Goal: Task Accomplishment & Management: Manage account settings

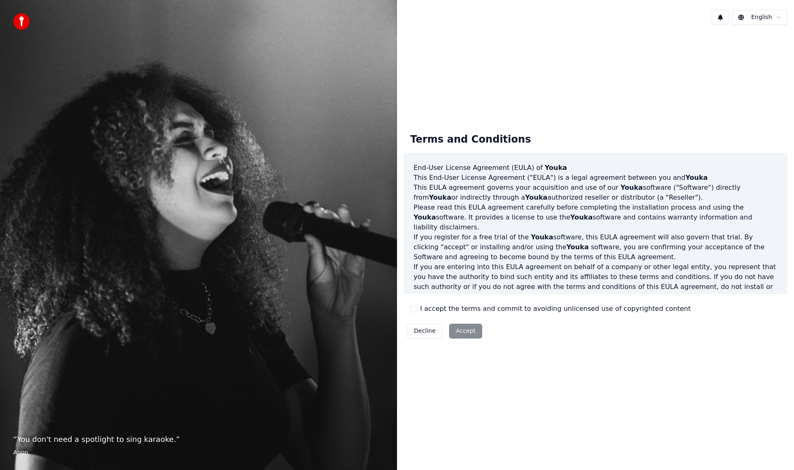
click at [422, 308] on label "I accept the terms and commit to avoiding unlicensed use of copyrighted content" at bounding box center [555, 309] width 270 height 10
click at [417, 308] on button "I accept the terms and commit to avoiding unlicensed use of copyrighted content" at bounding box center [413, 309] width 7 height 7
click at [449, 331] on button "Accept" at bounding box center [465, 331] width 33 height 15
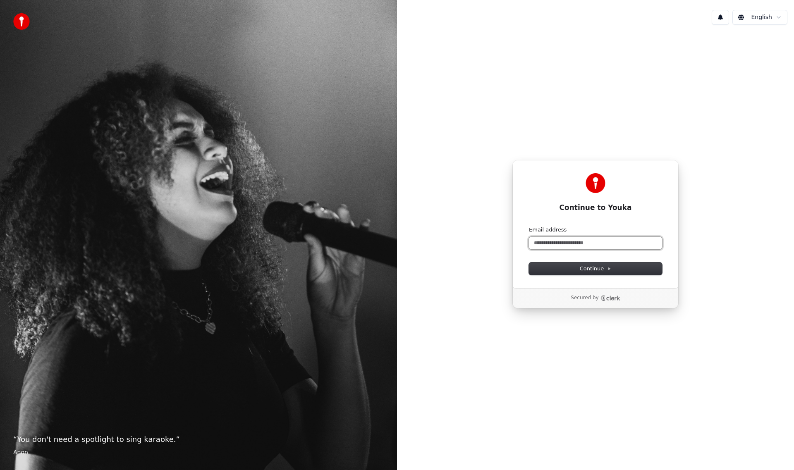
click at [585, 244] on input "Email address" at bounding box center [595, 243] width 133 height 12
click at [529, 226] on button "submit" at bounding box center [529, 226] width 0 height 0
type input "**********"
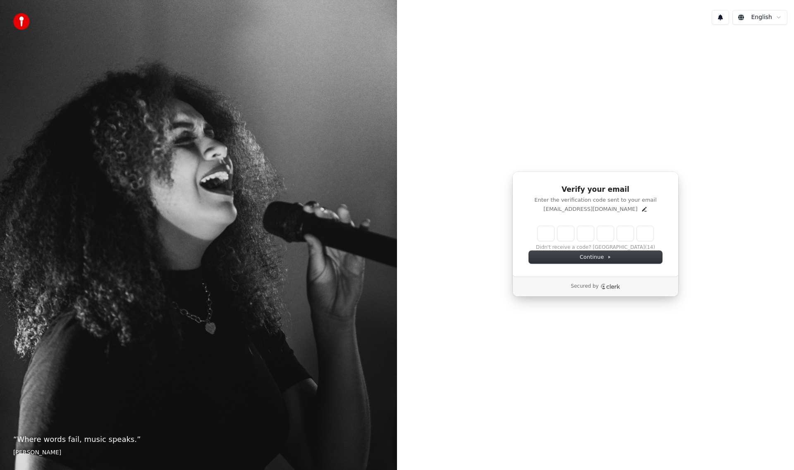
click at [540, 231] on input "Enter verification code" at bounding box center [595, 233] width 116 height 15
paste input "******"
type input "******"
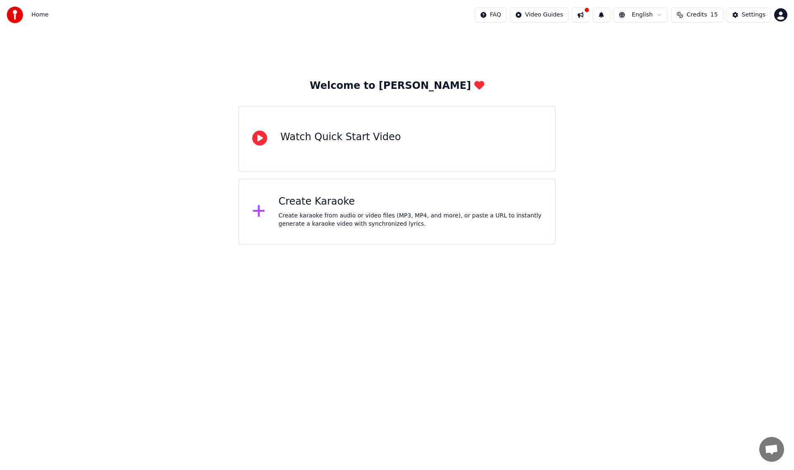
click at [448, 144] on div "Watch Quick Start Video" at bounding box center [397, 139] width 318 height 66
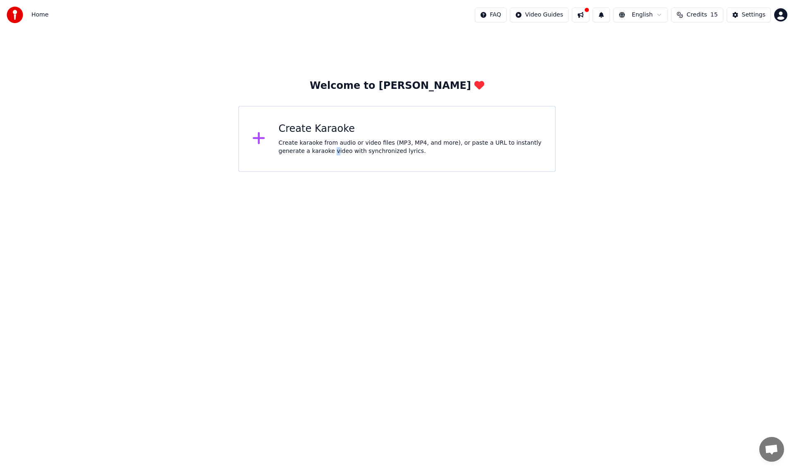
click at [302, 149] on div "Create karaoke from audio or video files (MP3, MP4, and more), or paste a URL t…" at bounding box center [410, 147] width 263 height 17
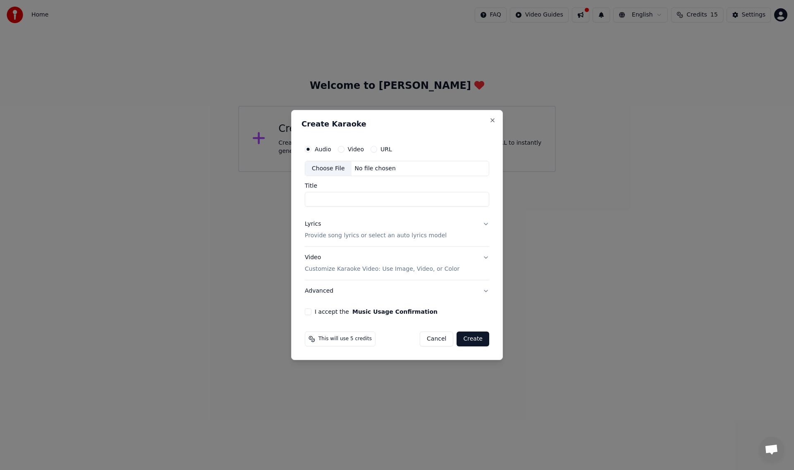
click at [480, 223] on button "Lyrics Provide song lyrics or select an auto lyrics model" at bounding box center [397, 230] width 184 height 33
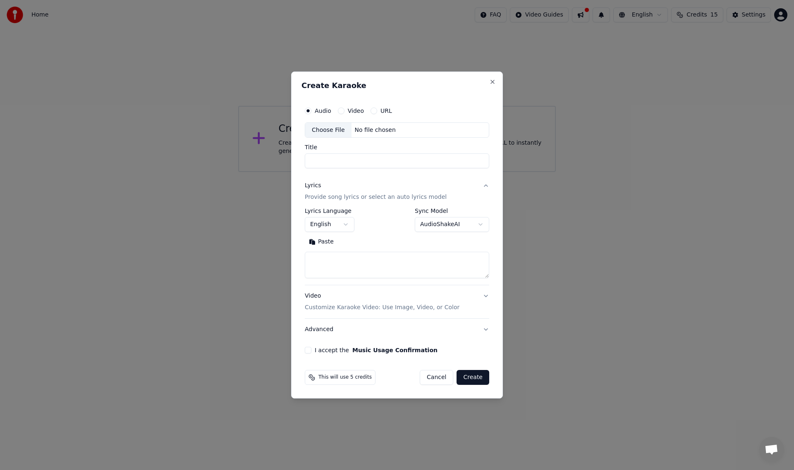
click at [345, 172] on body "**********" at bounding box center [397, 86] width 794 height 172
select select "**"
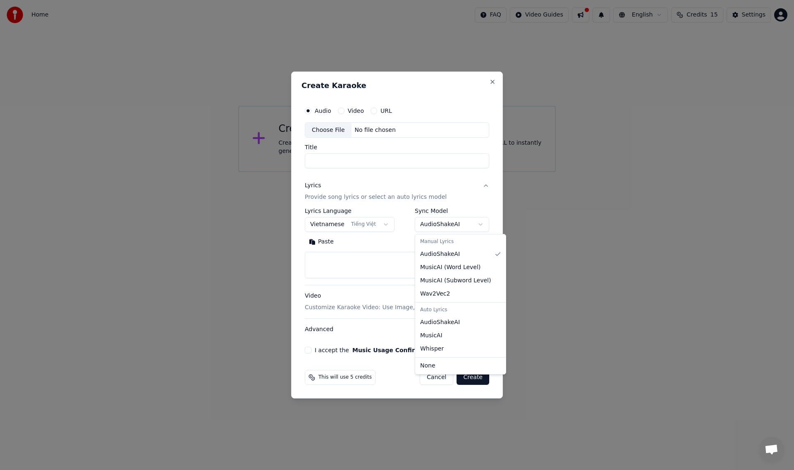
click at [457, 172] on body "**********" at bounding box center [397, 86] width 794 height 172
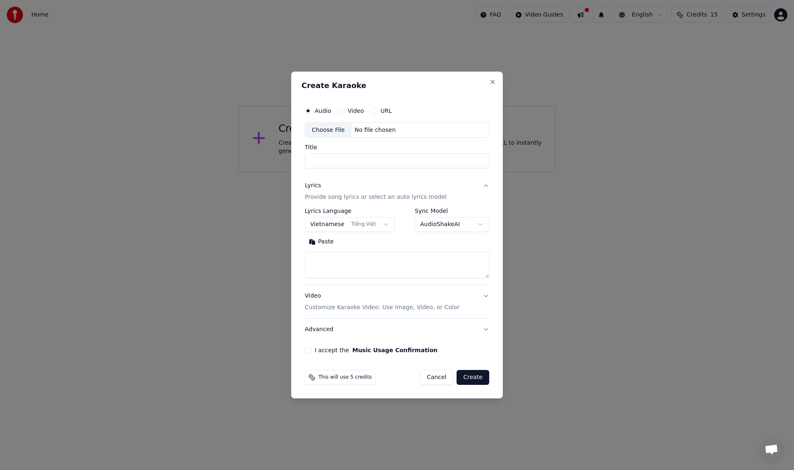
click at [457, 172] on body "**********" at bounding box center [397, 86] width 794 height 172
click at [400, 267] on textarea at bounding box center [397, 265] width 184 height 26
click at [368, 130] on div "No file chosen" at bounding box center [375, 130] width 48 height 8
type input "**********"
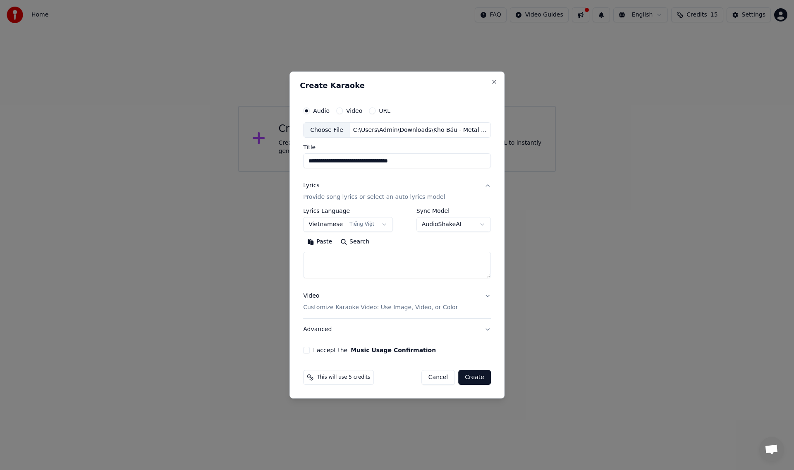
click at [346, 113] on div "Video" at bounding box center [349, 110] width 26 height 7
click at [348, 112] on label "Video" at bounding box center [354, 111] width 16 height 6
click at [343, 112] on button "Video" at bounding box center [339, 110] width 7 height 7
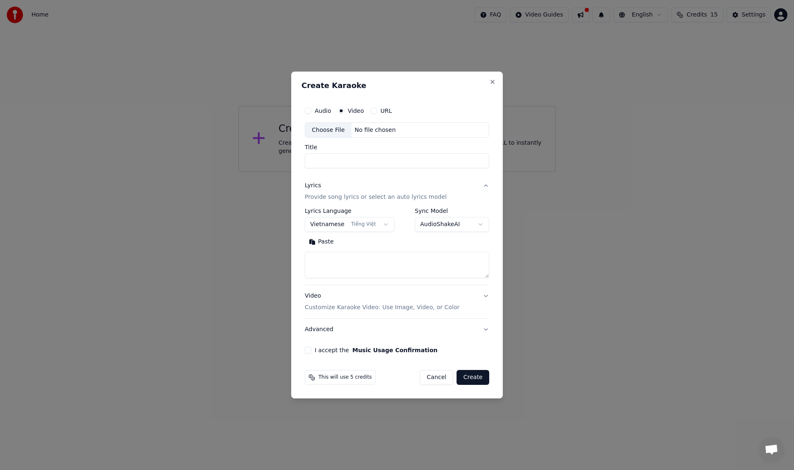
click at [374, 109] on button "URL" at bounding box center [373, 110] width 7 height 7
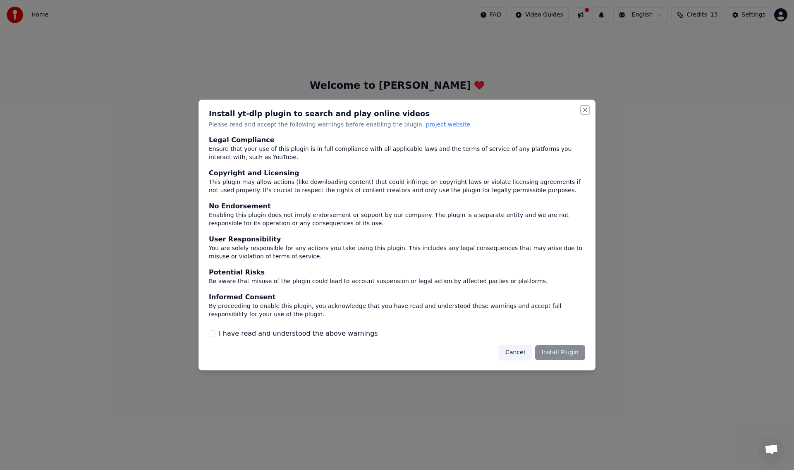
click at [584, 108] on button "Close" at bounding box center [585, 110] width 7 height 7
click at [523, 347] on button "Cancel" at bounding box center [515, 352] width 33 height 15
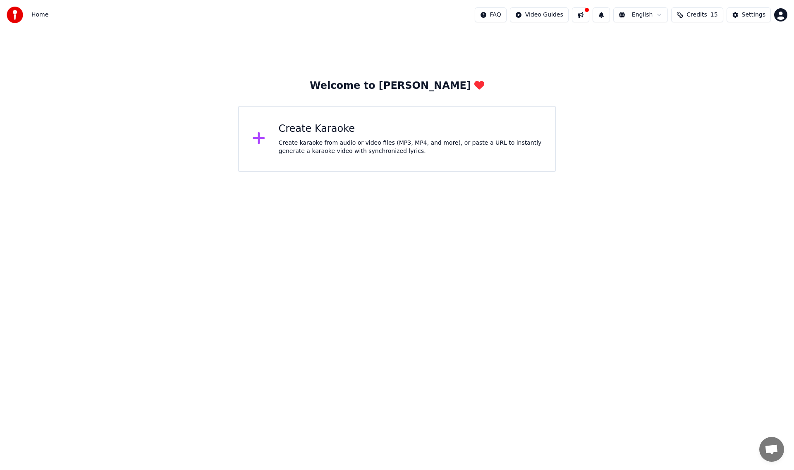
click at [252, 148] on div "Create Karaoke Create karaoke from audio or video files (MP3, MP4, and more), o…" at bounding box center [397, 139] width 318 height 66
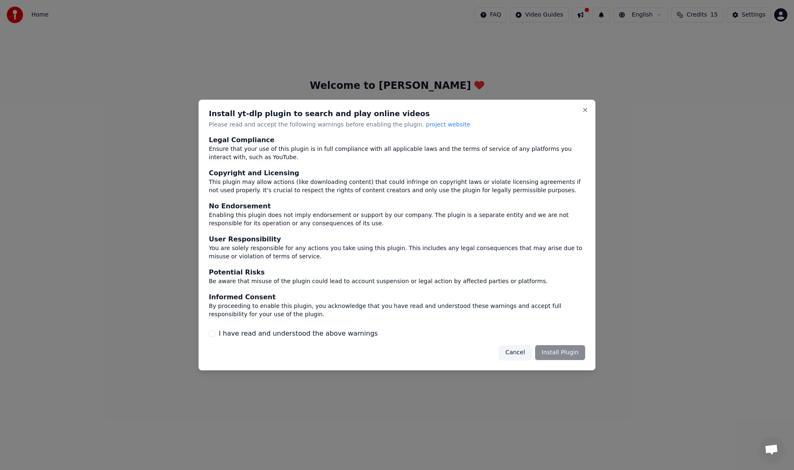
click at [525, 353] on button "Cancel" at bounding box center [515, 352] width 33 height 15
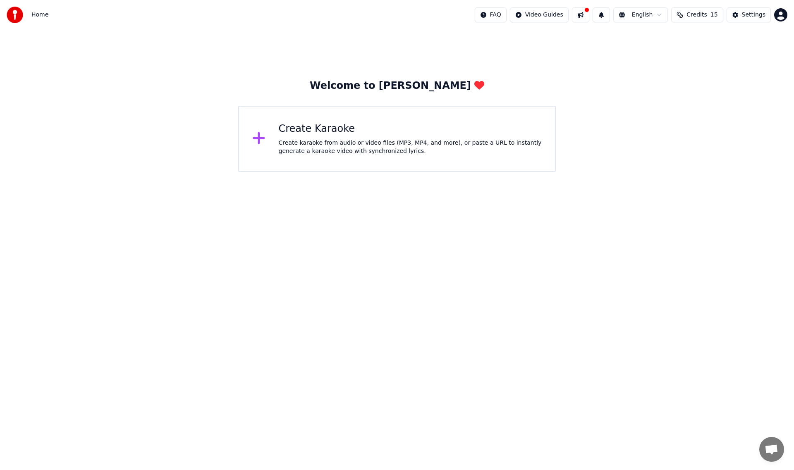
click at [346, 132] on div "Create Karaoke" at bounding box center [410, 128] width 263 height 13
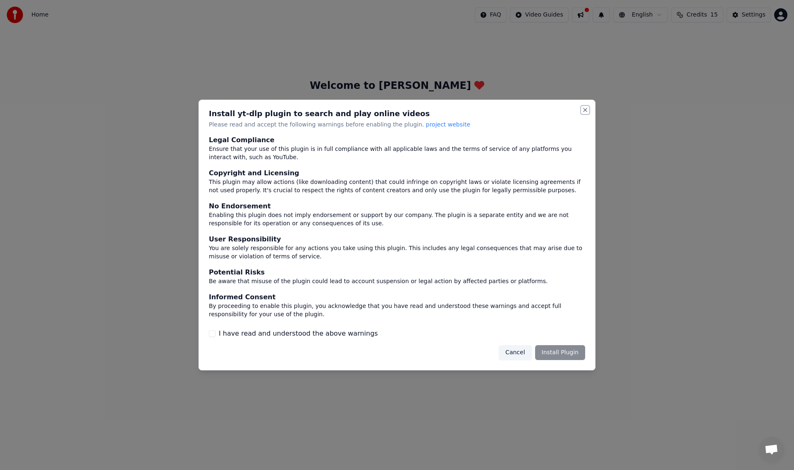
click at [583, 109] on button "Close" at bounding box center [585, 110] width 7 height 7
click at [517, 353] on button "Cancel" at bounding box center [515, 352] width 33 height 15
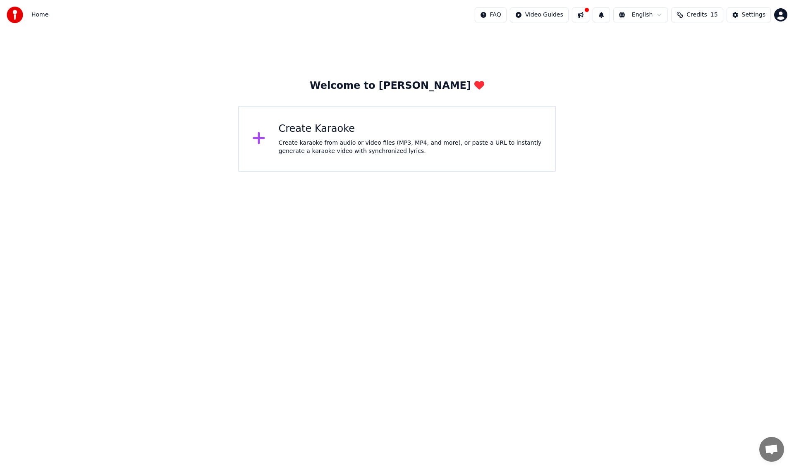
click at [316, 147] on div "Create karaoke from audio or video files (MP3, MP4, and more), or paste a URL t…" at bounding box center [410, 147] width 263 height 17
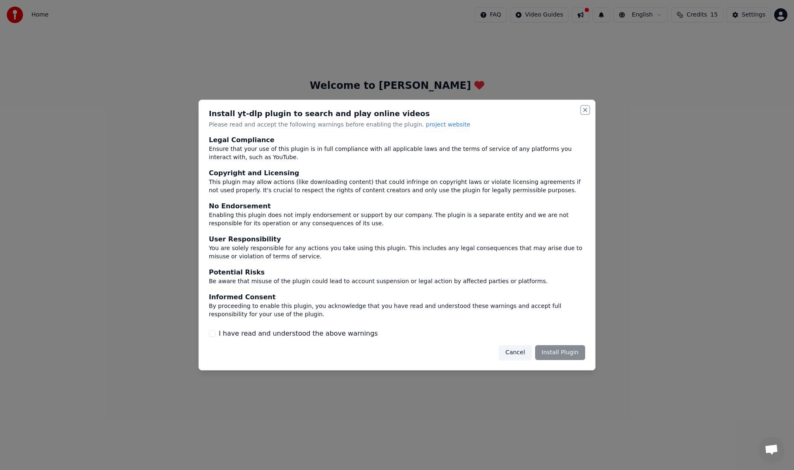
click at [584, 107] on button "Close" at bounding box center [585, 110] width 7 height 7
click at [587, 105] on div "Install yt-dlp plugin to search and play online videos Please read and accept t…" at bounding box center [396, 235] width 397 height 271
click at [566, 351] on div "Cancel Install Plugin" at bounding box center [542, 352] width 86 height 15
click at [527, 353] on button "Cancel" at bounding box center [515, 352] width 33 height 15
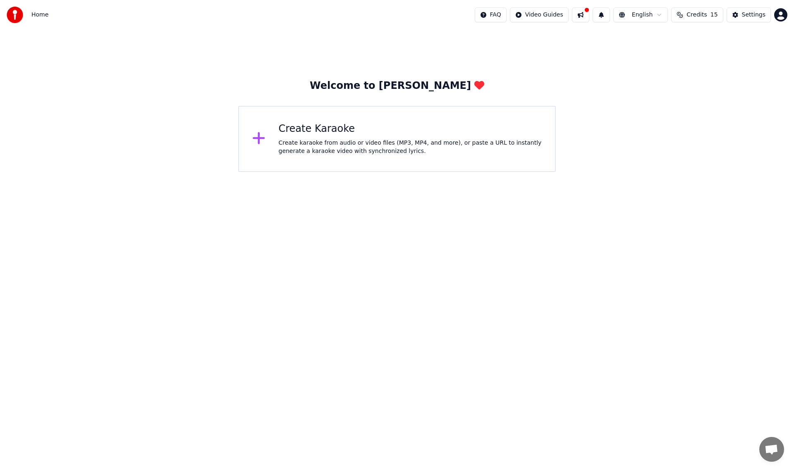
click at [444, 167] on div "Create Karaoke Create karaoke from audio or video files (MP3, MP4, and more), o…" at bounding box center [397, 139] width 318 height 66
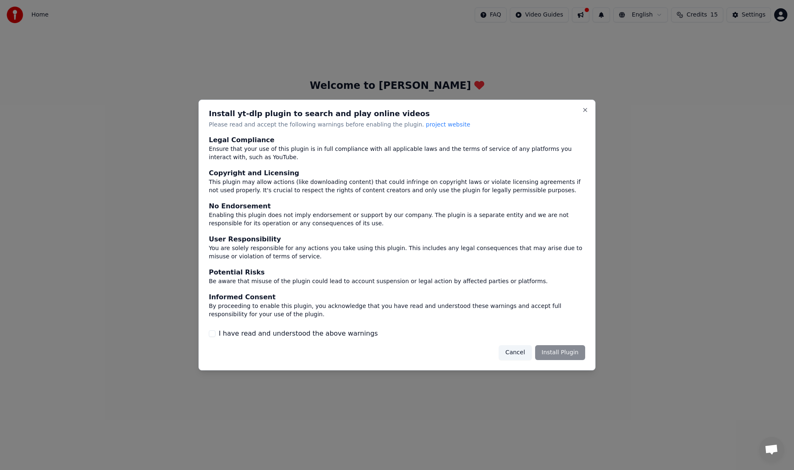
click at [339, 335] on label "I have read and understood the above warnings" at bounding box center [298, 334] width 159 height 10
click at [215, 335] on button "I have read and understood the above warnings" at bounding box center [212, 333] width 7 height 7
click at [520, 352] on button "Cancel" at bounding box center [515, 352] width 33 height 15
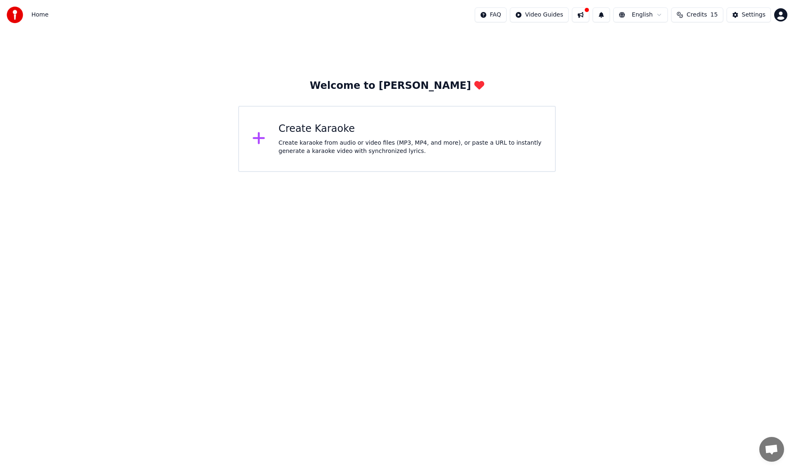
click at [386, 153] on div "Create karaoke from audio or video files (MP3, MP4, and more), or paste a URL t…" at bounding box center [410, 147] width 263 height 17
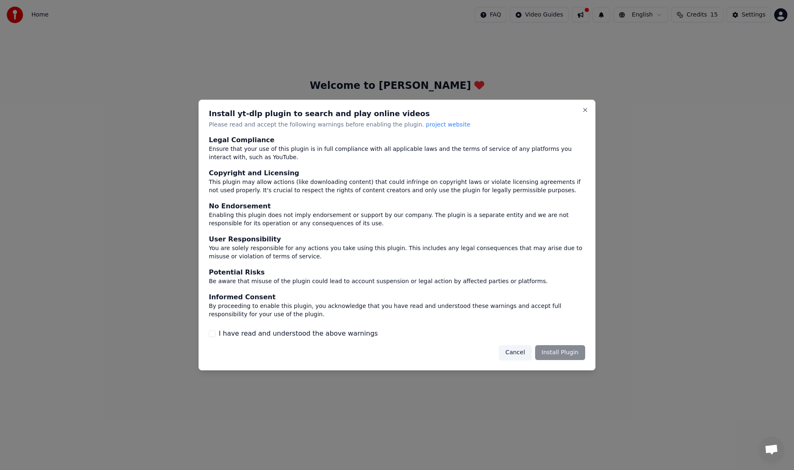
click at [348, 337] on label "I have read and understood the above warnings" at bounding box center [298, 334] width 159 height 10
click at [215, 337] on button "I have read and understood the above warnings" at bounding box center [212, 333] width 7 height 7
click at [557, 353] on button "Install Plugin" at bounding box center [560, 352] width 50 height 15
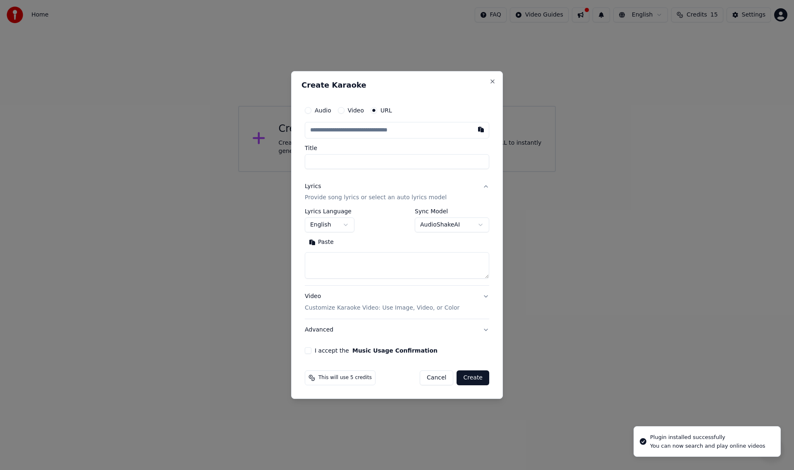
click at [308, 110] on button "Audio" at bounding box center [308, 110] width 7 height 7
click at [381, 134] on div "No file chosen" at bounding box center [375, 130] width 48 height 8
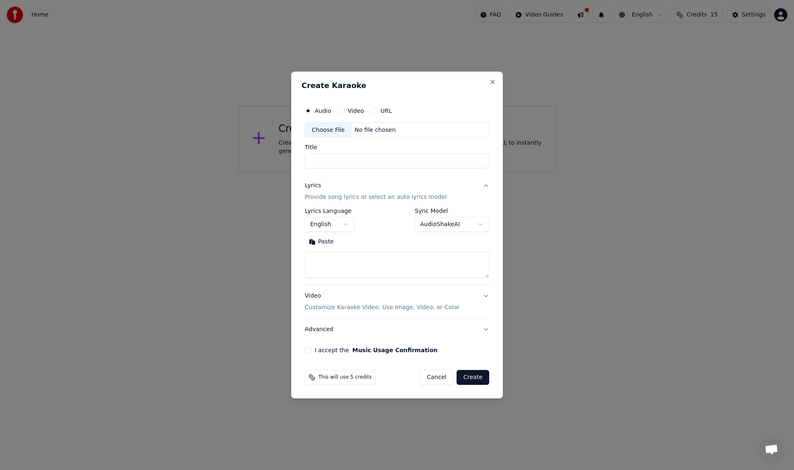
type input "**********"
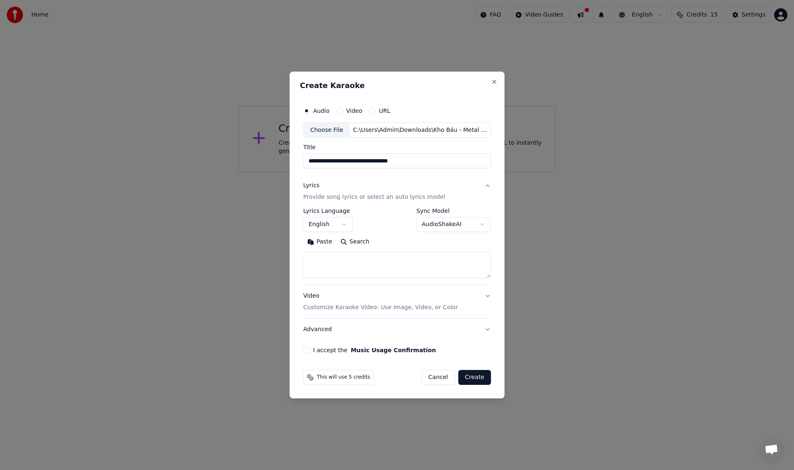
click at [343, 266] on textarea at bounding box center [397, 265] width 188 height 26
paste textarea "**********"
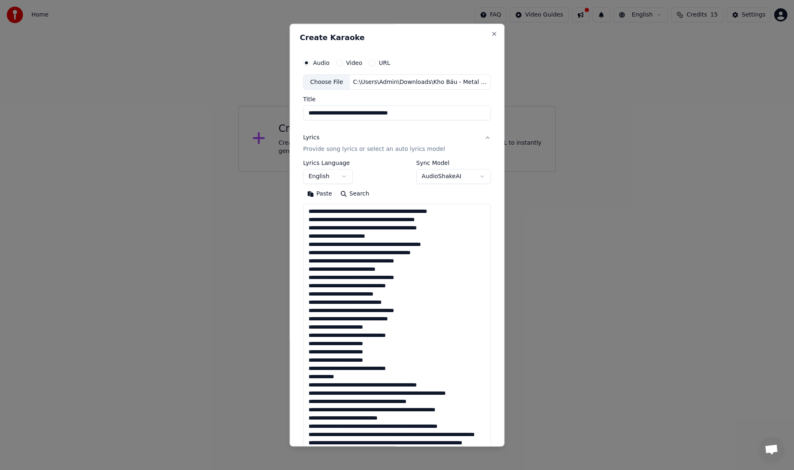
scroll to position [465, 0]
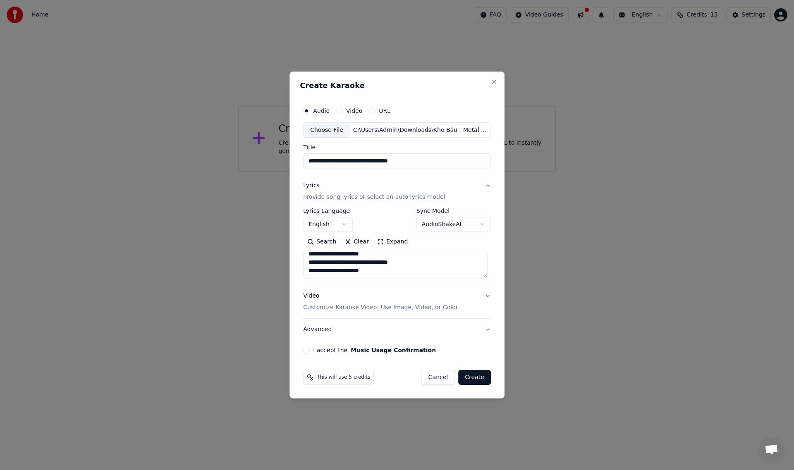
type textarea "**********"
click at [309, 351] on button "I accept the Music Usage Confirmation" at bounding box center [306, 350] width 7 height 7
click at [473, 376] on button "Create" at bounding box center [474, 377] width 33 height 15
select select "**"
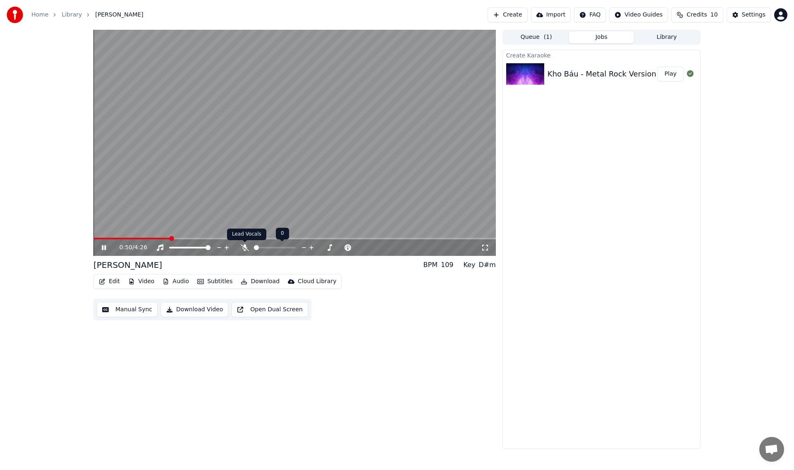
click at [244, 247] on icon at bounding box center [245, 247] width 8 height 7
click at [275, 248] on span at bounding box center [274, 248] width 41 height 2
click at [271, 250] on span at bounding box center [271, 247] width 5 height 5
click at [694, 13] on span "Credits" at bounding box center [696, 15] width 20 height 8
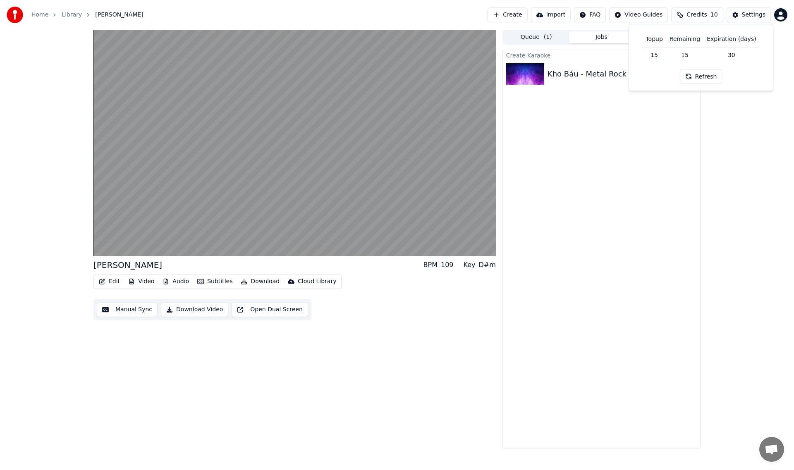
click at [743, 112] on div "Kho Báu BPM 109 Key D#m Edit Video Audio Subtitles Download Cloud Library Manua…" at bounding box center [397, 239] width 794 height 419
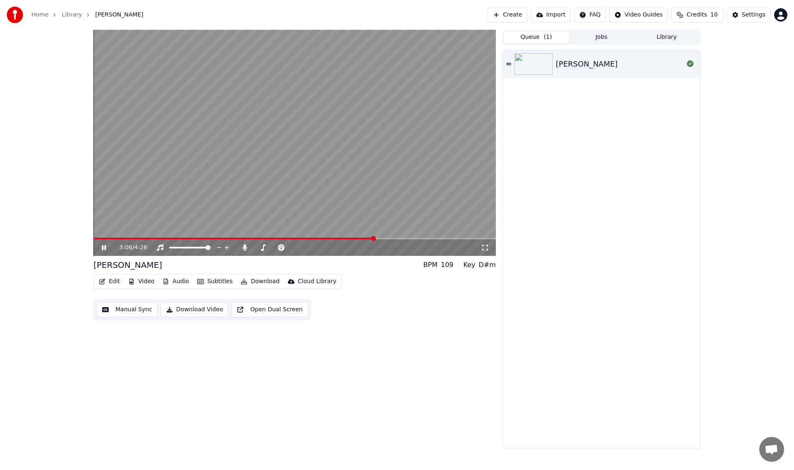
click at [564, 41] on button "Queue ( 1 )" at bounding box center [536, 37] width 65 height 12
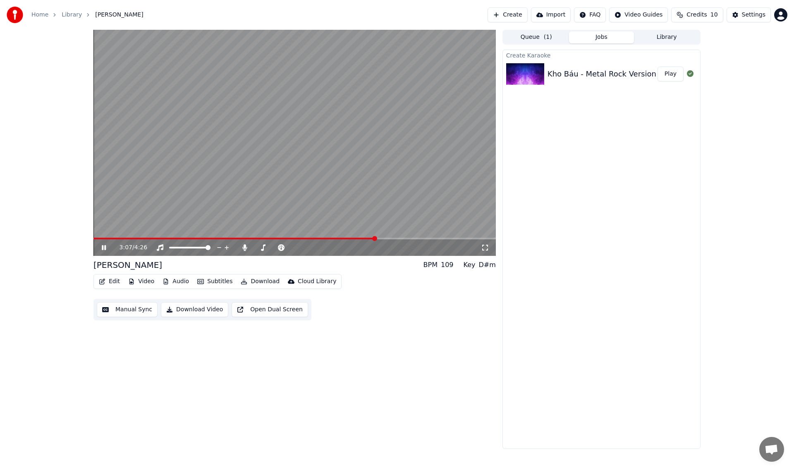
click at [593, 41] on button "Jobs" at bounding box center [601, 37] width 65 height 12
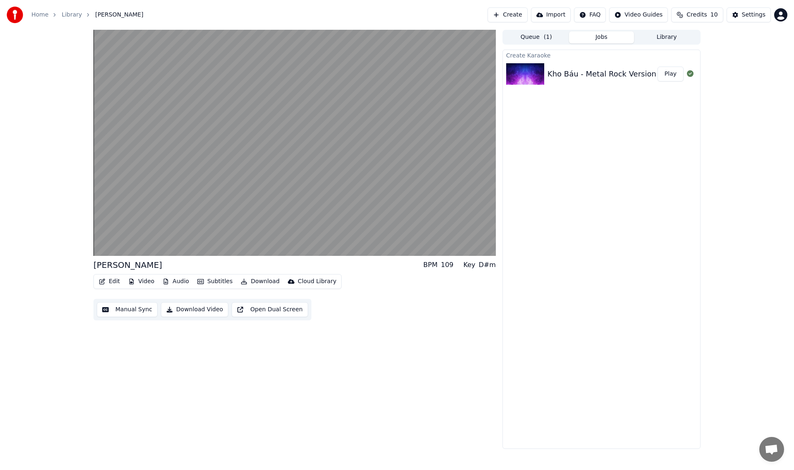
click at [541, 38] on button "Queue ( 1 )" at bounding box center [536, 37] width 65 height 12
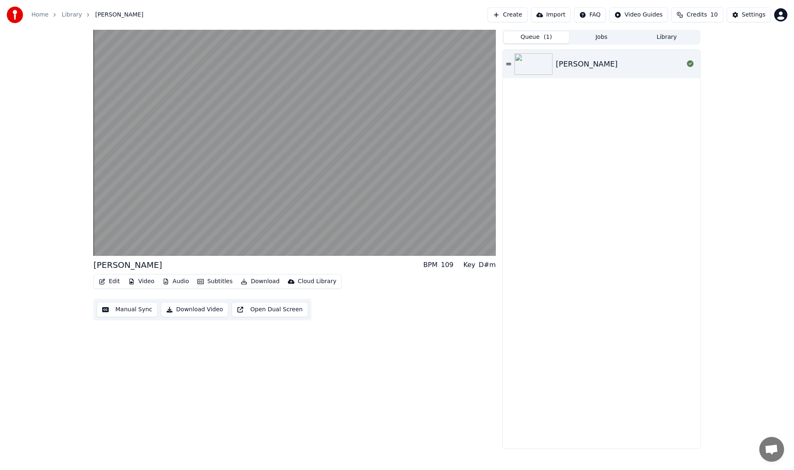
click at [34, 12] on link "Home" at bounding box center [39, 15] width 17 height 8
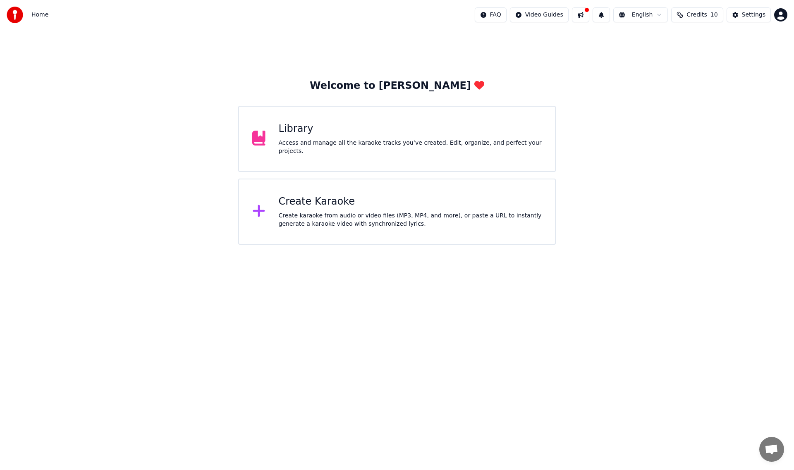
click at [784, 17] on html "Home FAQ Video Guides English Credits 10 Settings Welcome to Youka Library Acce…" at bounding box center [397, 122] width 794 height 245
click at [755, 47] on div "Billing" at bounding box center [744, 53] width 95 height 13
click at [356, 130] on div "Library" at bounding box center [410, 128] width 263 height 13
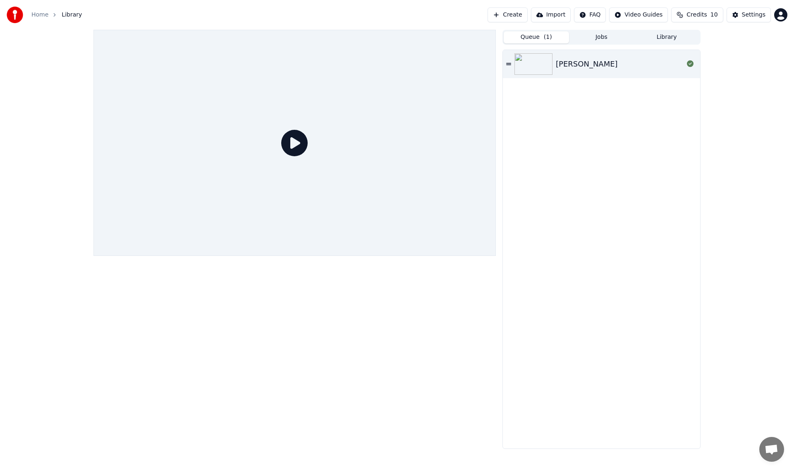
click at [37, 16] on link "Home" at bounding box center [39, 15] width 17 height 8
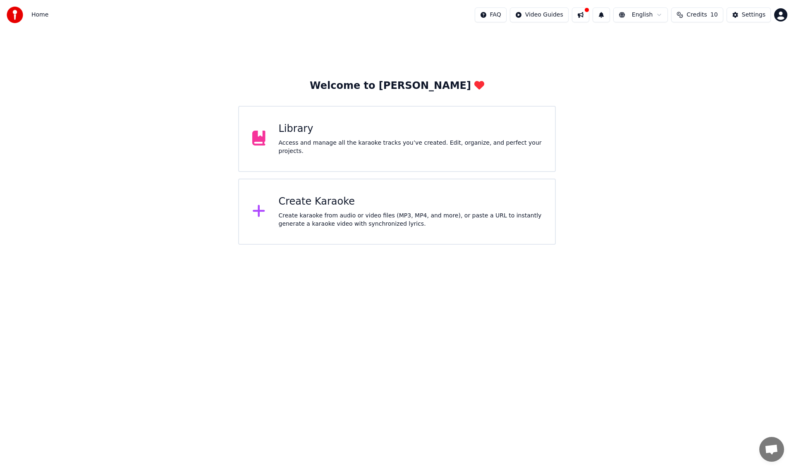
click at [367, 218] on div "Create karaoke from audio or video files (MP3, MP4, and more), or paste a URL t…" at bounding box center [410, 220] width 263 height 17
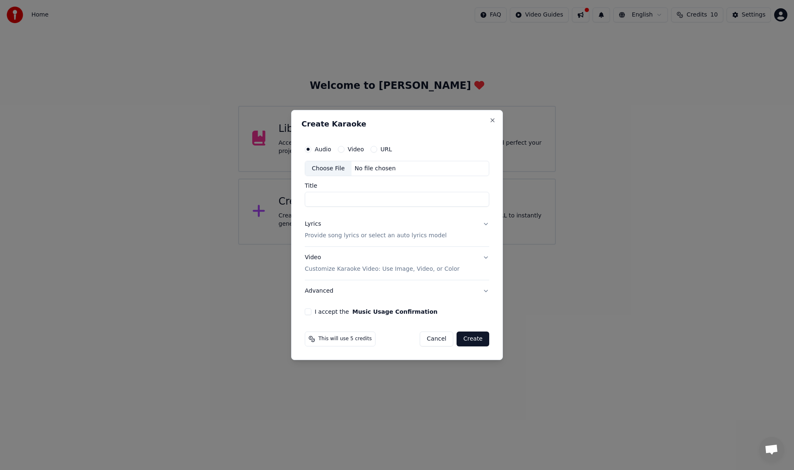
click at [482, 232] on button "Lyrics Provide song lyrics or select an auto lyrics model" at bounding box center [397, 230] width 184 height 33
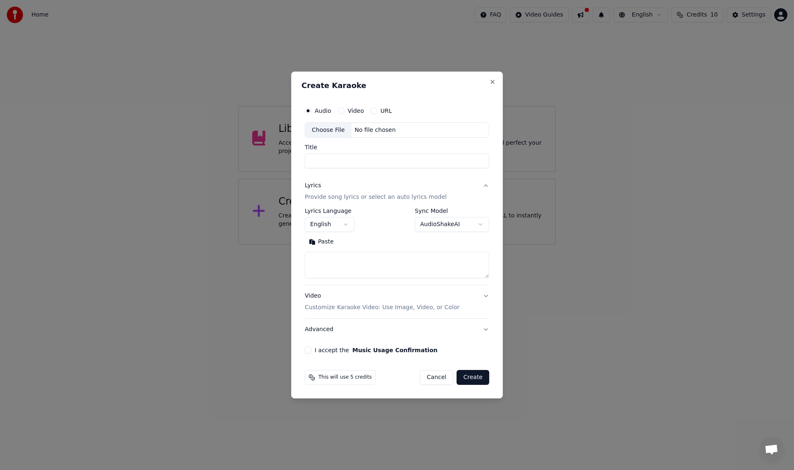
click at [479, 315] on button "Video Customize Karaoke Video: Use Image, Video, or Color" at bounding box center [397, 302] width 184 height 33
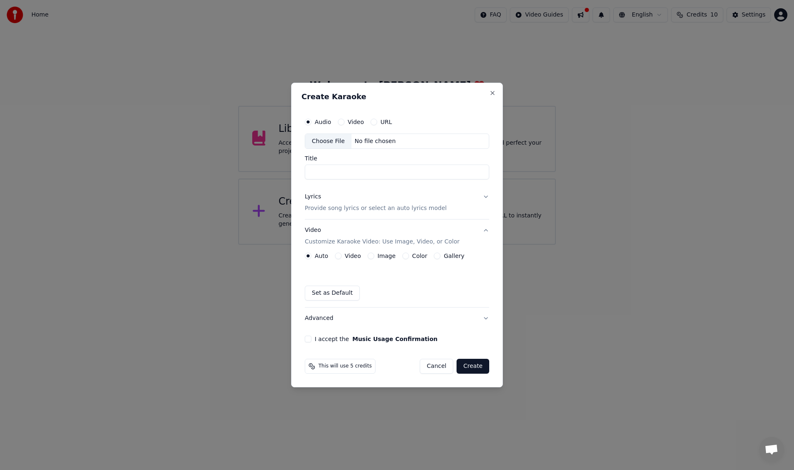
click at [338, 256] on button "Video" at bounding box center [338, 256] width 7 height 7
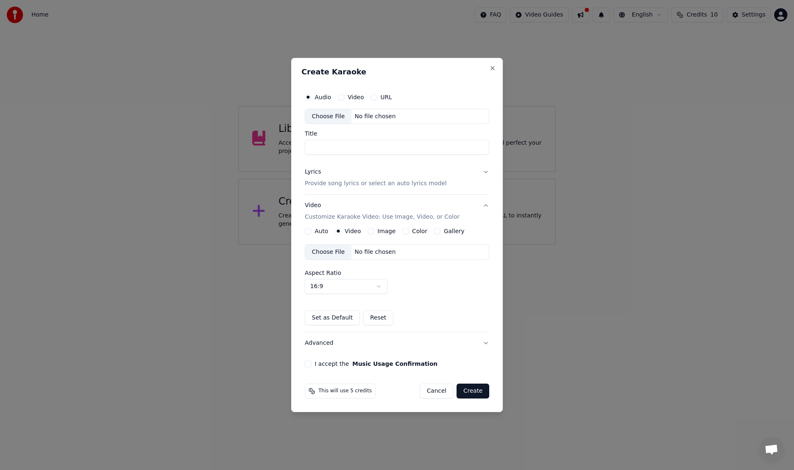
click at [374, 232] on div "Image" at bounding box center [382, 231] width 28 height 7
click at [370, 232] on button "Image" at bounding box center [371, 231] width 7 height 7
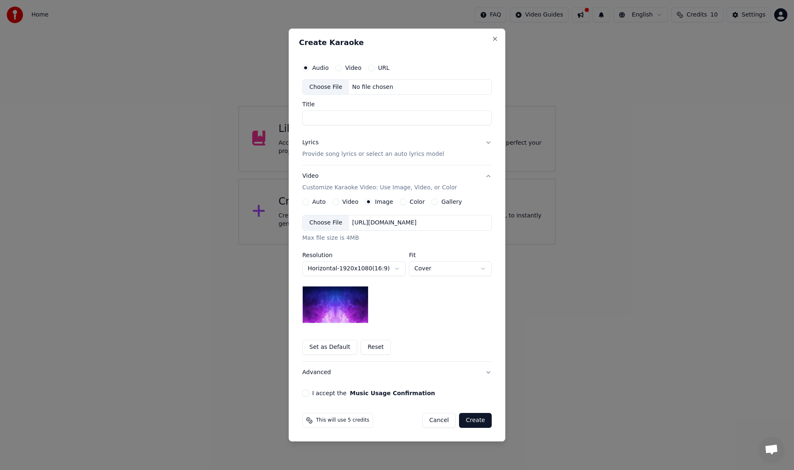
click at [400, 201] on button "Color" at bounding box center [403, 201] width 7 height 7
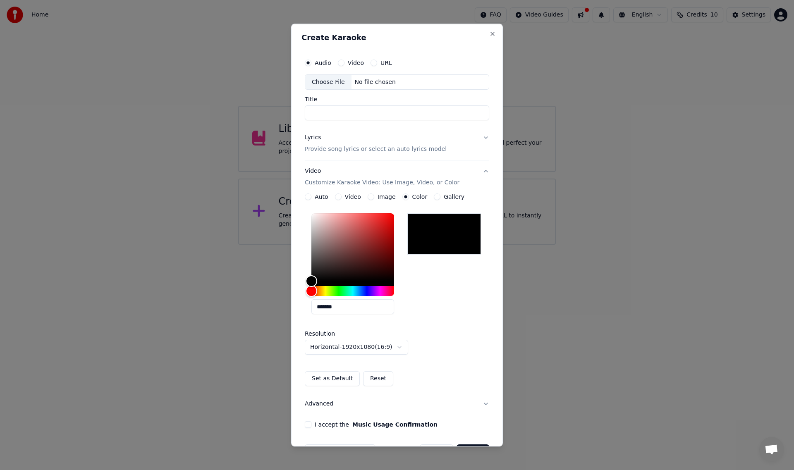
click at [434, 197] on button "Gallery" at bounding box center [437, 197] width 7 height 7
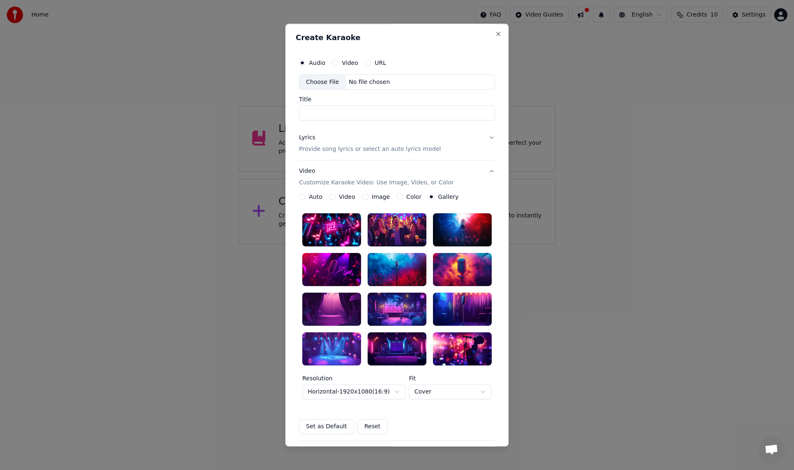
click at [327, 228] on div at bounding box center [331, 230] width 59 height 33
click at [488, 171] on button "Video Customize Karaoke Video: Use Image, Video, or Color" at bounding box center [397, 177] width 196 height 33
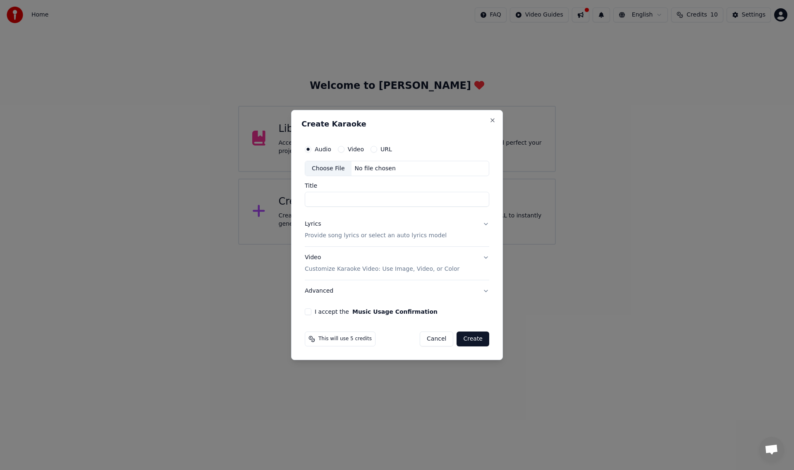
click at [485, 225] on button "Lyrics Provide song lyrics or select an auto lyrics model" at bounding box center [397, 230] width 184 height 33
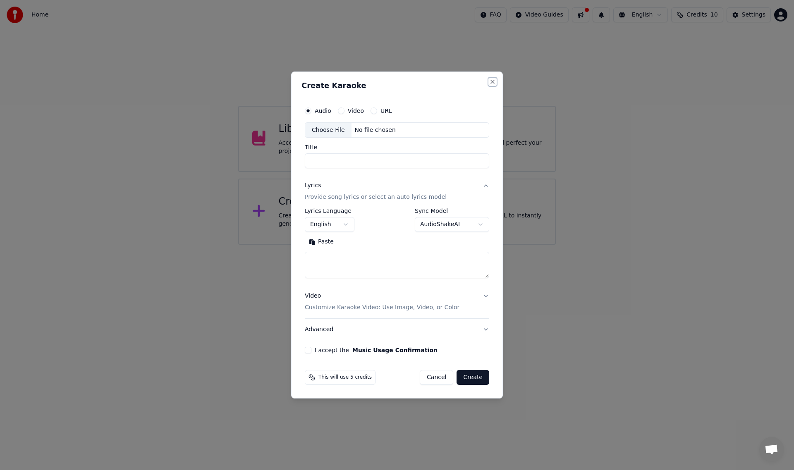
click at [491, 79] on button "Close" at bounding box center [492, 82] width 7 height 7
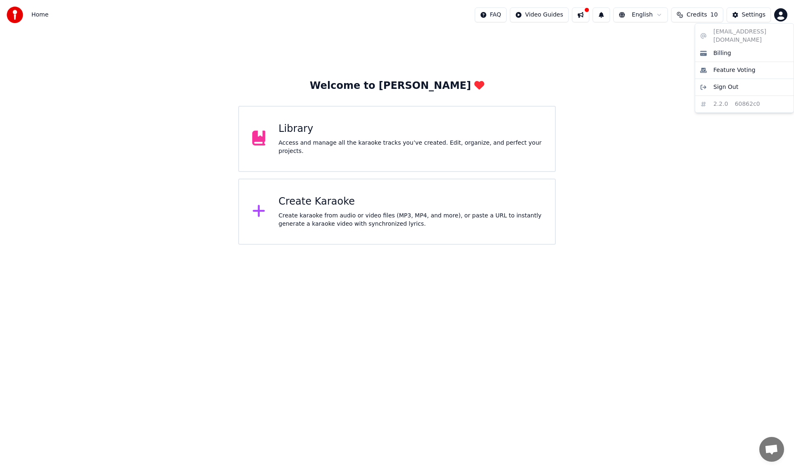
click at [785, 15] on html "Home FAQ Video Guides English Credits 10 Settings Welcome to Youka Library Acce…" at bounding box center [397, 122] width 794 height 245
click at [711, 13] on html "Home FAQ Video Guides English Credits 10 Settings Welcome to Youka Library Acce…" at bounding box center [397, 122] width 794 height 245
click at [711, 13] on button "Credits 10" at bounding box center [697, 14] width 52 height 15
click at [728, 55] on td "30" at bounding box center [731, 55] width 56 height 15
click at [709, 77] on button "Refresh" at bounding box center [701, 76] width 43 height 15
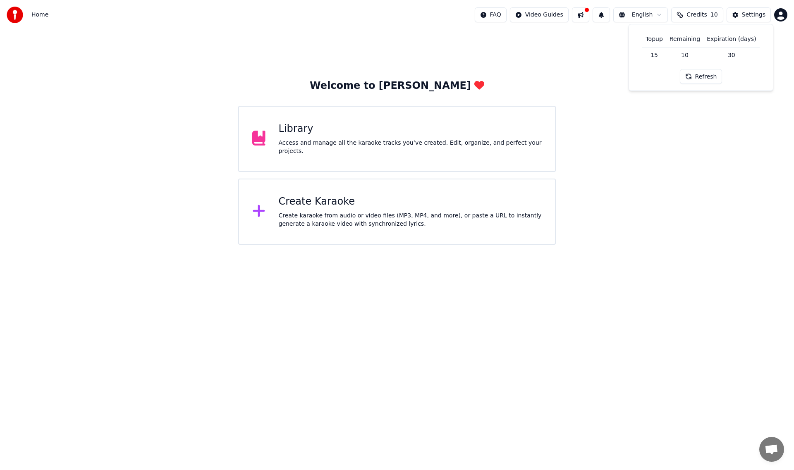
click at [709, 77] on button "Refresh" at bounding box center [701, 76] width 43 height 15
click at [657, 18] on html "Home FAQ Video Guides English Credits 10 Settings Welcome to Youka Library Acce…" at bounding box center [397, 122] width 794 height 245
click at [657, 17] on html "Home FAQ Video Guides English Credits 10 Settings Welcome to Youka Library Acce…" at bounding box center [397, 122] width 794 height 245
click at [777, 13] on html "Home FAQ Video Guides English Credits 10 Settings Welcome to Youka Library Acce…" at bounding box center [397, 122] width 794 height 245
click at [736, 47] on div "Billing" at bounding box center [744, 53] width 95 height 13
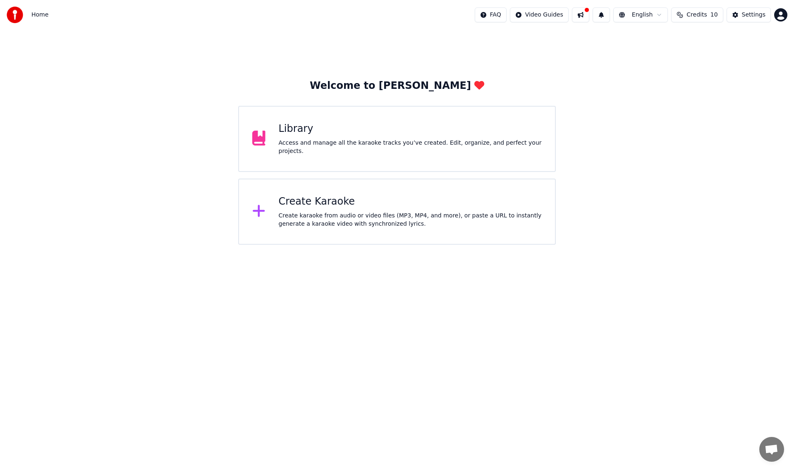
click at [706, 17] on span "Credits" at bounding box center [696, 15] width 20 height 8
click at [658, 55] on td "15" at bounding box center [654, 55] width 24 height 15
click at [680, 51] on td "10" at bounding box center [684, 55] width 37 height 15
click at [719, 52] on td "30" at bounding box center [731, 55] width 56 height 15
click at [738, 52] on td "30" at bounding box center [731, 55] width 56 height 15
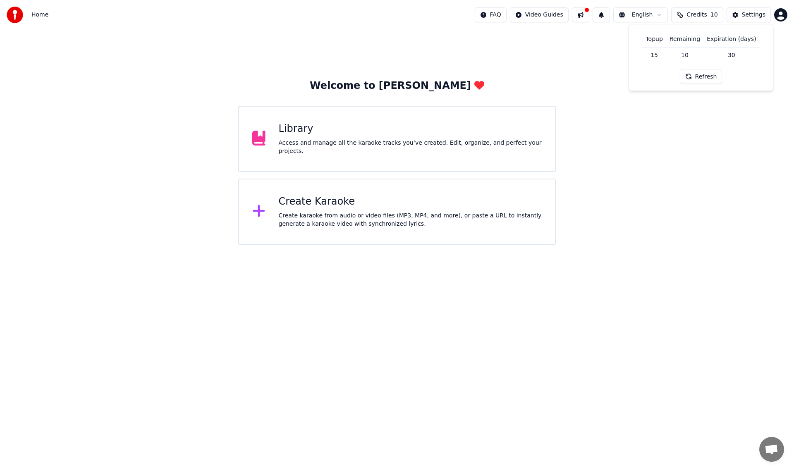
click at [738, 53] on td "30" at bounding box center [731, 55] width 56 height 15
click at [740, 11] on button "Settings" at bounding box center [748, 14] width 44 height 15
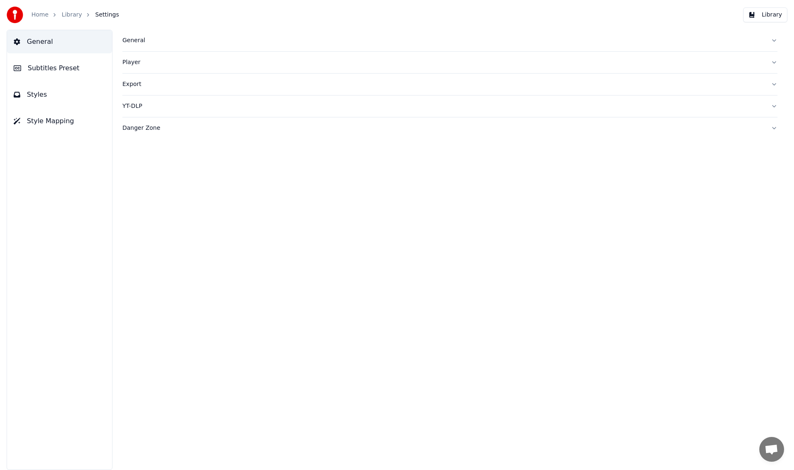
click at [60, 69] on span "Subtitles Preset" at bounding box center [54, 68] width 52 height 10
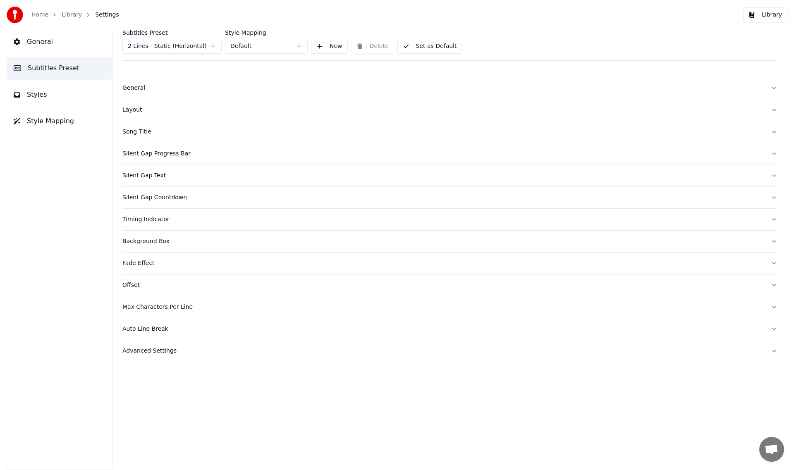
click at [168, 47] on html "Home Library Settings Library General Subtitles Preset Styles Style Mapping Sub…" at bounding box center [397, 235] width 794 height 470
click at [283, 45] on html "Home Library Settings Library General Subtitles Preset Styles Style Mapping Sub…" at bounding box center [397, 235] width 794 height 470
click at [201, 134] on div "Song Title" at bounding box center [443, 132] width 642 height 8
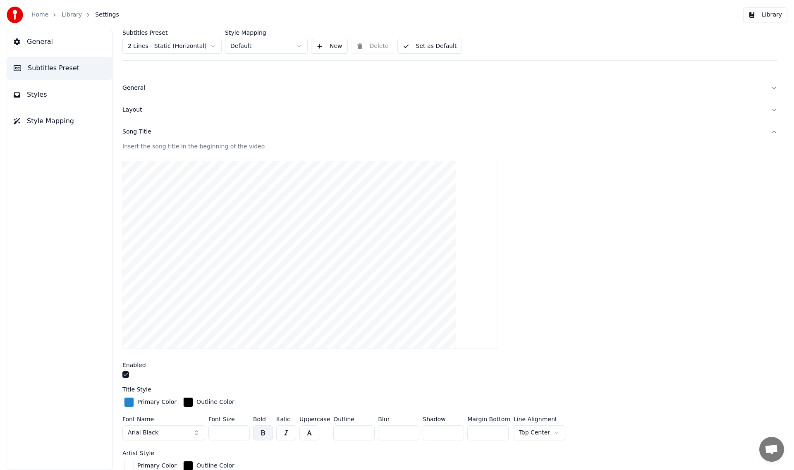
click at [158, 87] on div "General" at bounding box center [443, 88] width 642 height 8
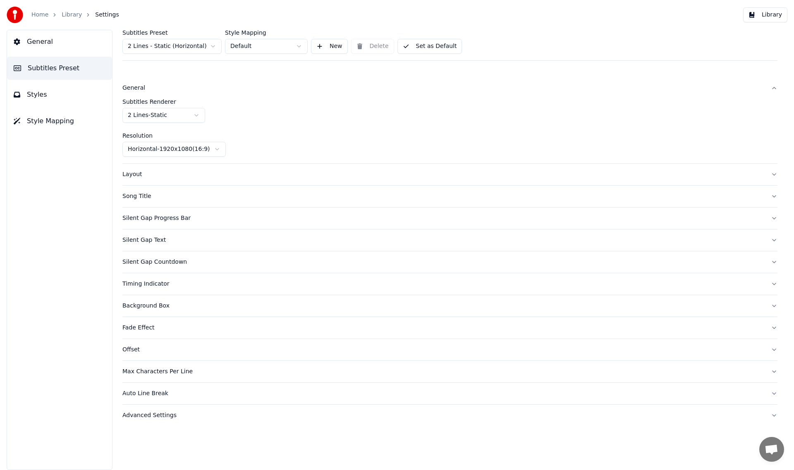
click at [158, 87] on div "General" at bounding box center [443, 88] width 642 height 8
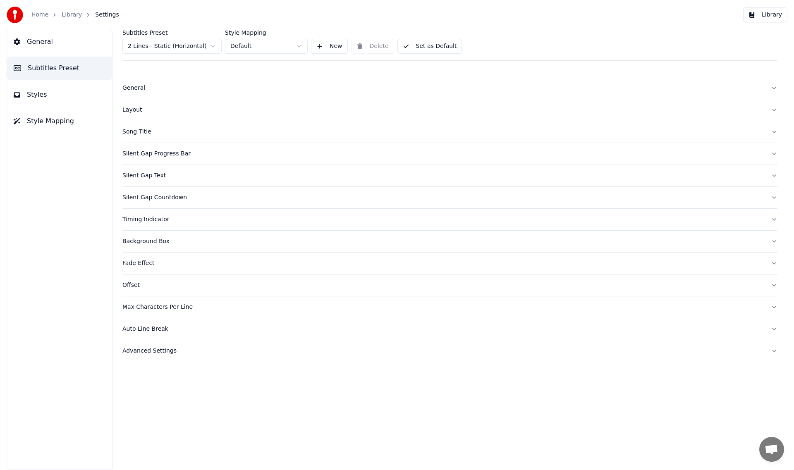
click at [158, 87] on div "General" at bounding box center [443, 88] width 642 height 8
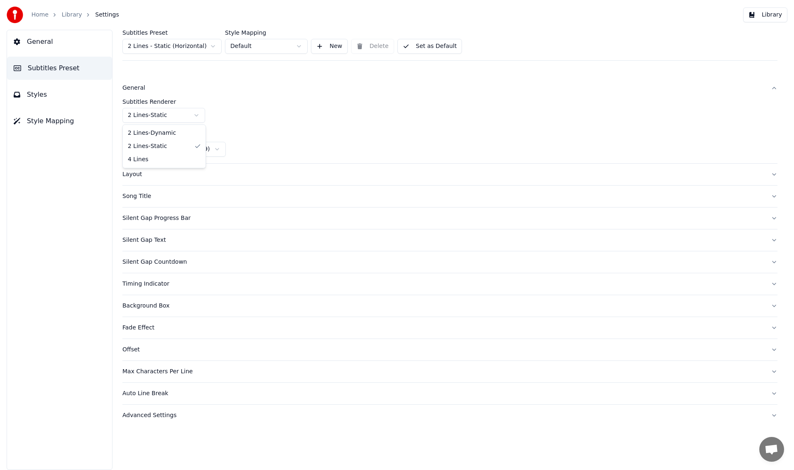
click at [176, 115] on html "Home Library Settings Library General Subtitles Preset Styles Style Mapping Sub…" at bounding box center [397, 235] width 794 height 470
click at [201, 172] on div "Layout" at bounding box center [443, 174] width 642 height 8
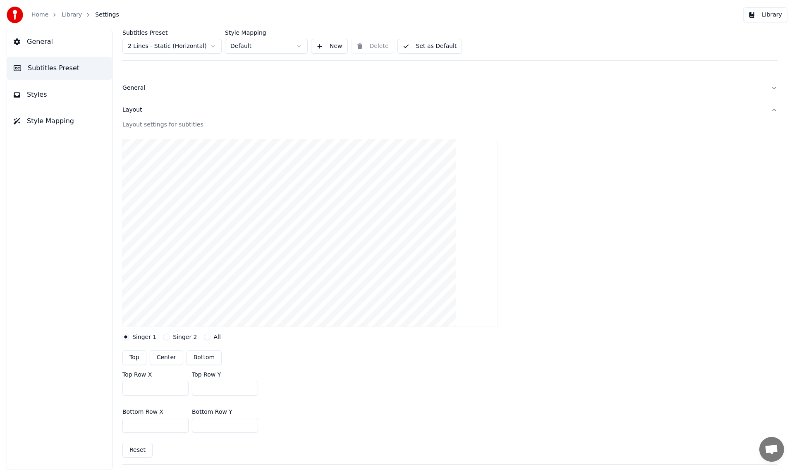
click at [165, 338] on button "Singer 2" at bounding box center [166, 337] width 7 height 7
click at [128, 336] on button "Singer 1" at bounding box center [125, 337] width 7 height 7
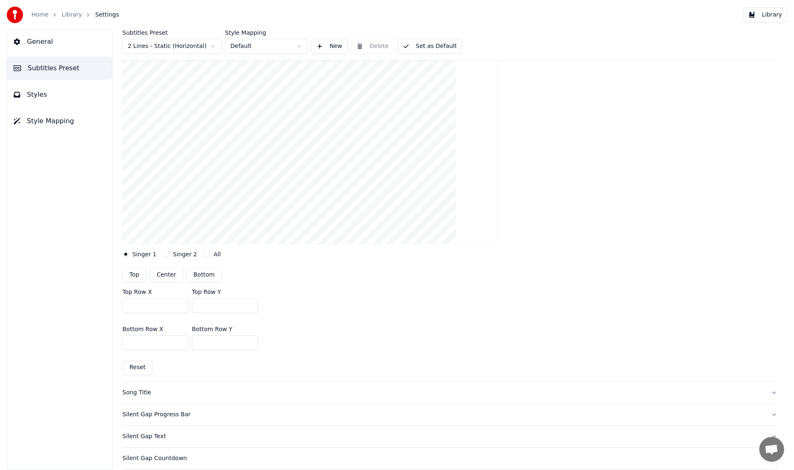
click at [204, 256] on button "All" at bounding box center [207, 254] width 7 height 7
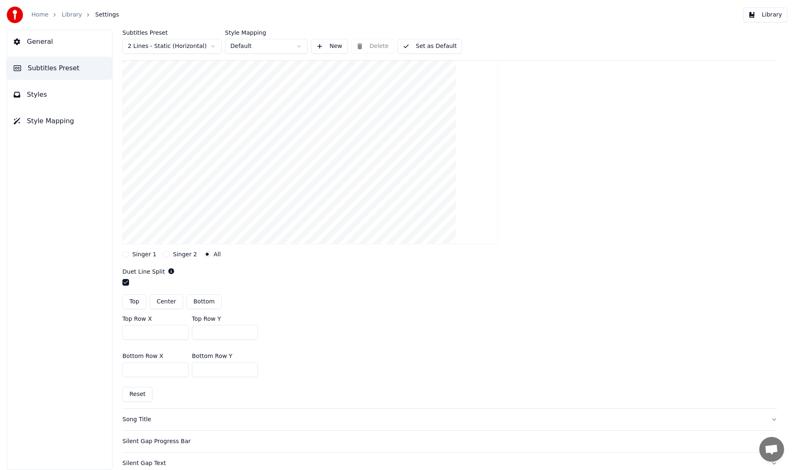
click at [129, 254] on button "Singer 1" at bounding box center [125, 254] width 7 height 7
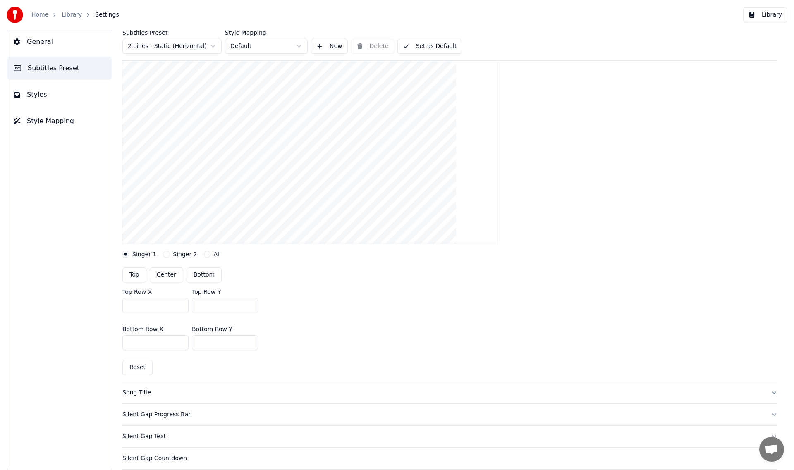
scroll to position [165, 0]
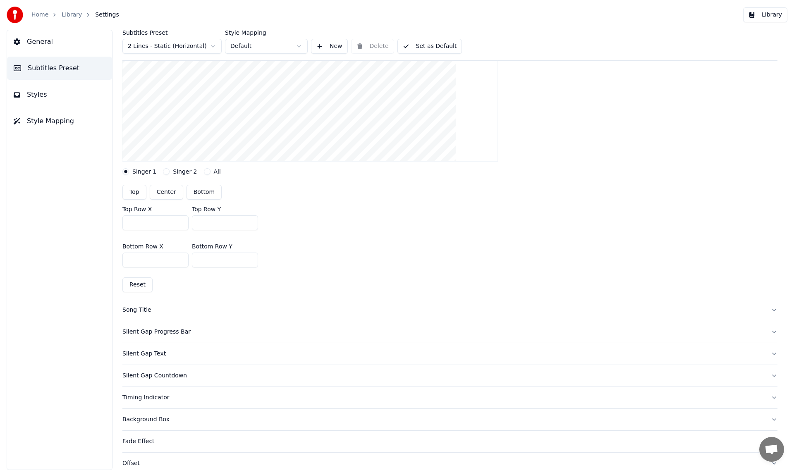
click at [200, 328] on div "Silent Gap Progress Bar" at bounding box center [443, 332] width 642 height 8
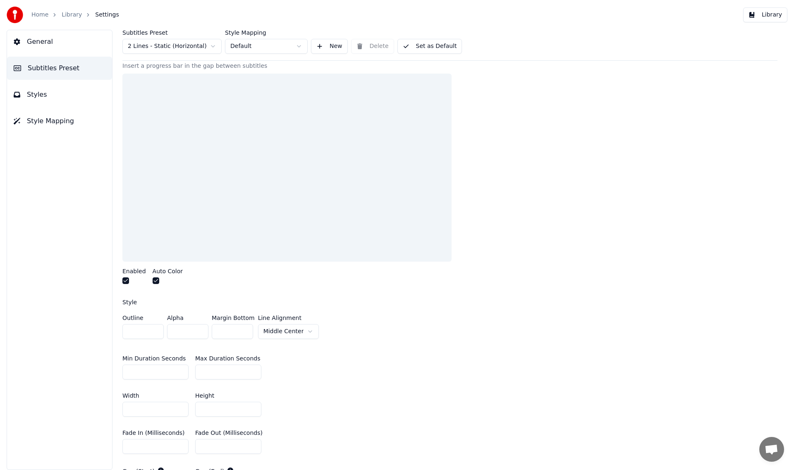
scroll to position [83, 0]
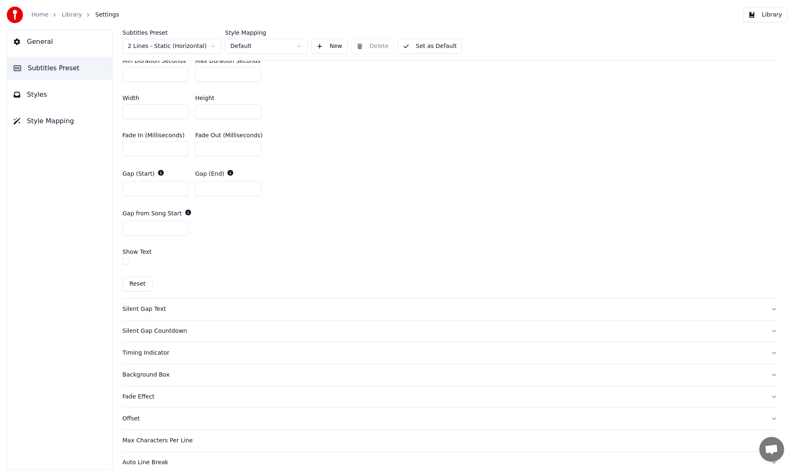
click at [206, 313] on button "Silent Gap Text" at bounding box center [449, 308] width 655 height 21
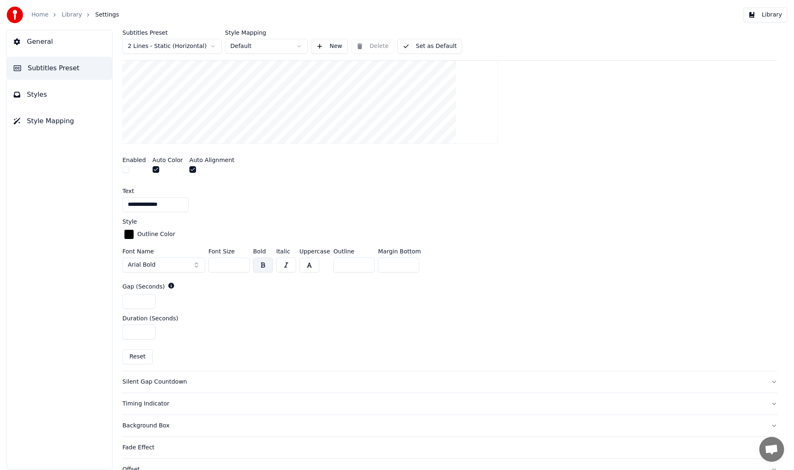
scroll to position [229, 0]
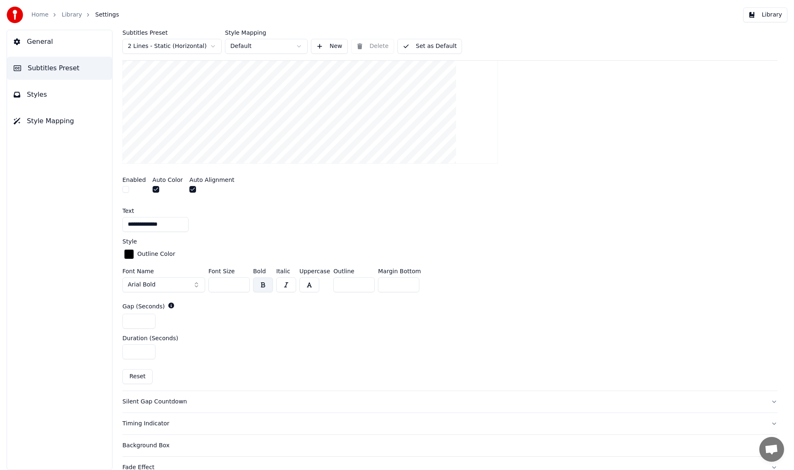
click at [179, 283] on button "Arial Bold" at bounding box center [163, 284] width 83 height 15
click at [227, 318] on div "*" at bounding box center [449, 321] width 655 height 15
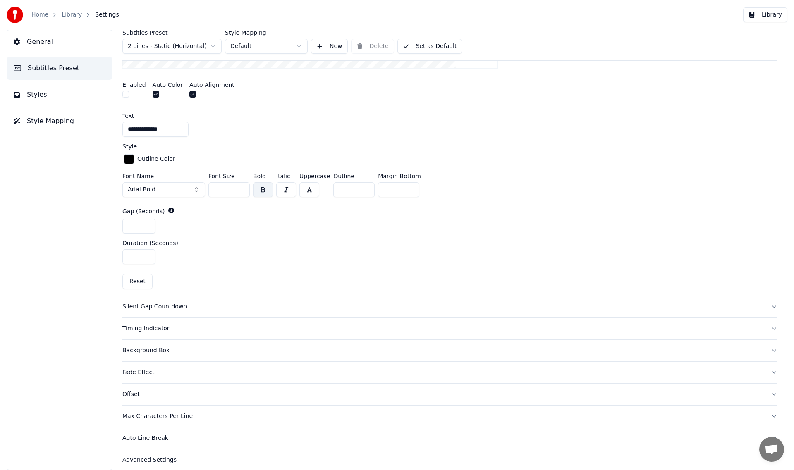
scroll to position [331, 0]
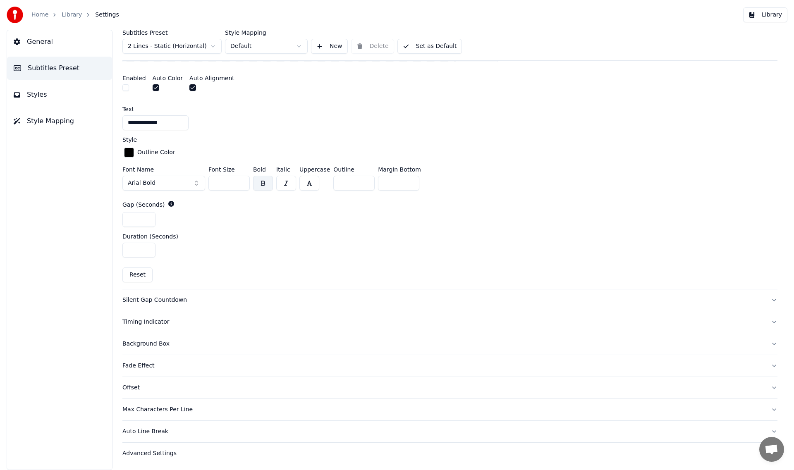
click at [66, 98] on button "Styles" at bounding box center [59, 94] width 105 height 23
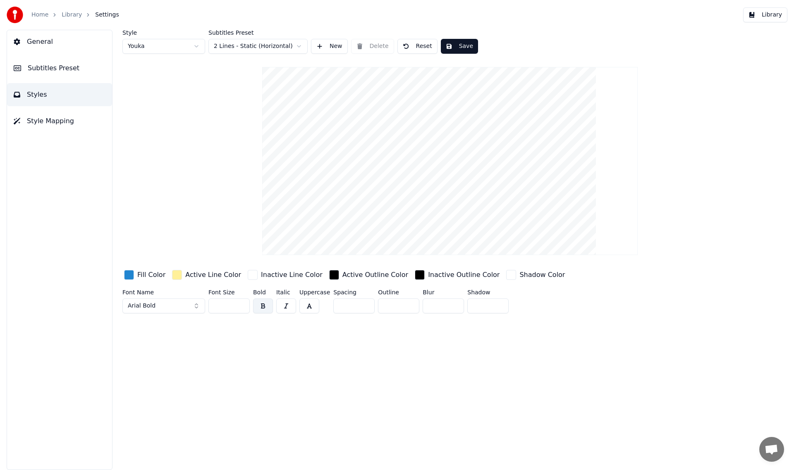
scroll to position [0, 0]
click at [130, 277] on div "button" at bounding box center [129, 275] width 10 height 10
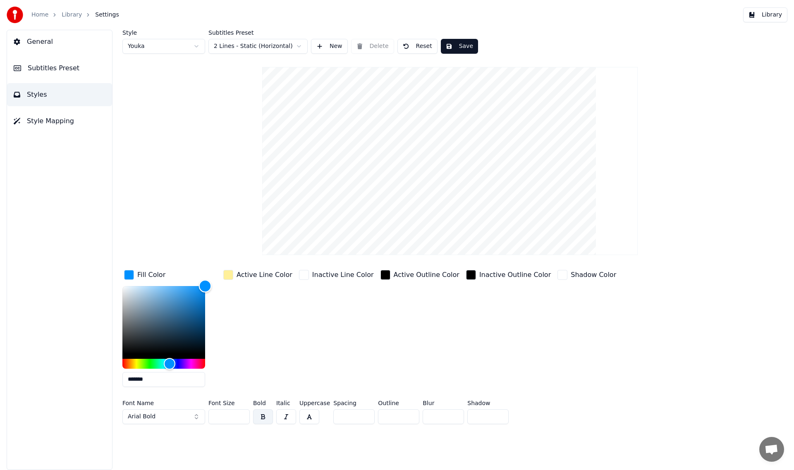
drag, startPoint x: 197, startPoint y: 292, endPoint x: 209, endPoint y: 278, distance: 18.5
click at [209, 278] on div "Fill Color *******" at bounding box center [170, 330] width 96 height 125
click at [208, 246] on div "Style Youka Subtitles Preset 2 Lines - Static (Horizontal) New Delete Reset Sav…" at bounding box center [449, 229] width 655 height 398
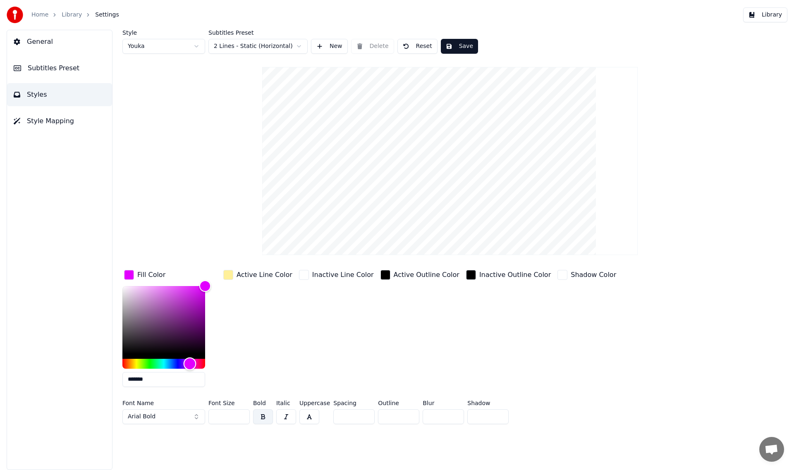
click at [190, 361] on div "Hue" at bounding box center [163, 364] width 83 height 10
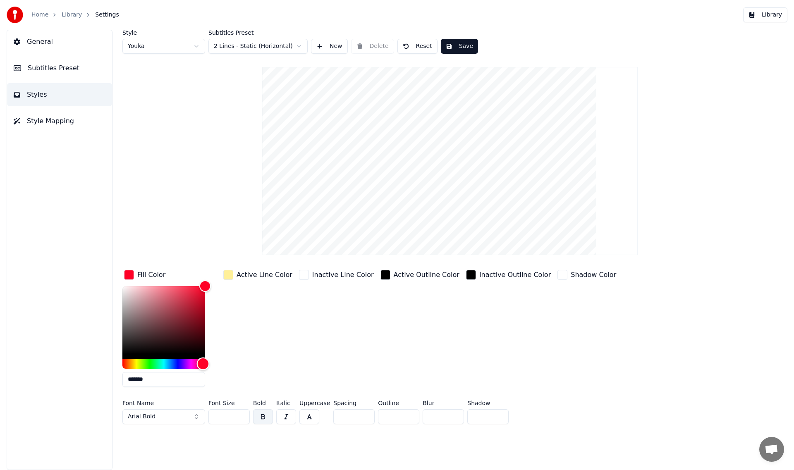
drag, startPoint x: 191, startPoint y: 361, endPoint x: 204, endPoint y: 360, distance: 13.3
click at [204, 360] on div "Hue" at bounding box center [203, 363] width 13 height 13
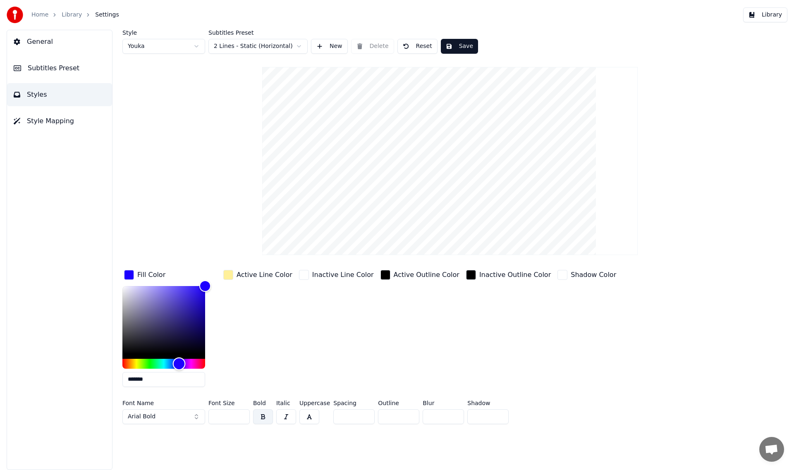
drag, startPoint x: 201, startPoint y: 360, endPoint x: 179, endPoint y: 363, distance: 22.6
click at [179, 363] on div "Hue" at bounding box center [179, 363] width 13 height 13
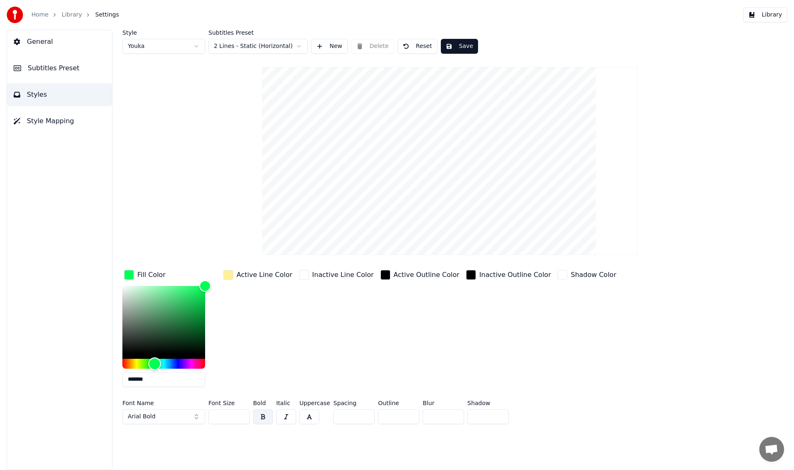
drag, startPoint x: 179, startPoint y: 363, endPoint x: 153, endPoint y: 362, distance: 26.1
click at [153, 362] on div "Hue" at bounding box center [154, 363] width 13 height 13
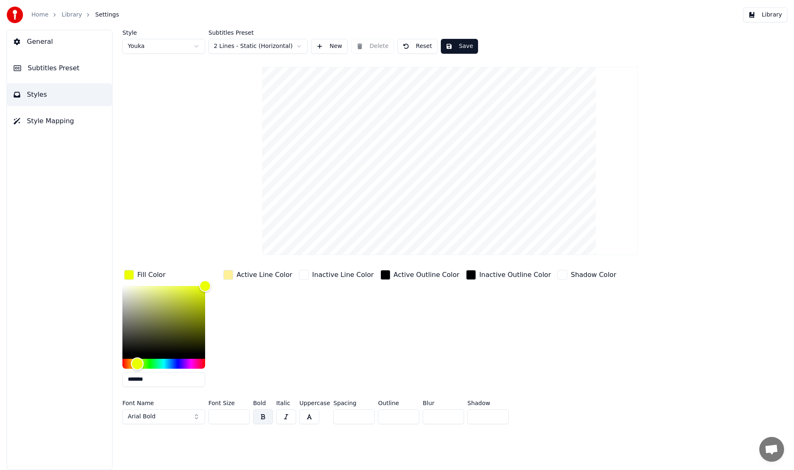
drag, startPoint x: 153, startPoint y: 362, endPoint x: 137, endPoint y: 362, distance: 16.1
click at [137, 362] on div "Hue" at bounding box center [137, 363] width 13 height 13
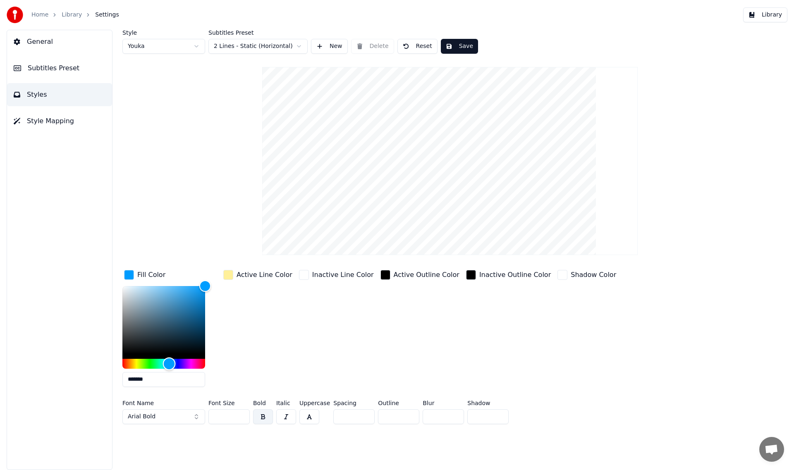
type input "*******"
drag, startPoint x: 137, startPoint y: 362, endPoint x: 168, endPoint y: 363, distance: 31.0
click at [168, 363] on div "Hue" at bounding box center [169, 363] width 13 height 13
click at [297, 358] on div "Inactive Line Color" at bounding box center [336, 330] width 78 height 125
click at [31, 123] on span "Style Mapping" at bounding box center [50, 121] width 47 height 10
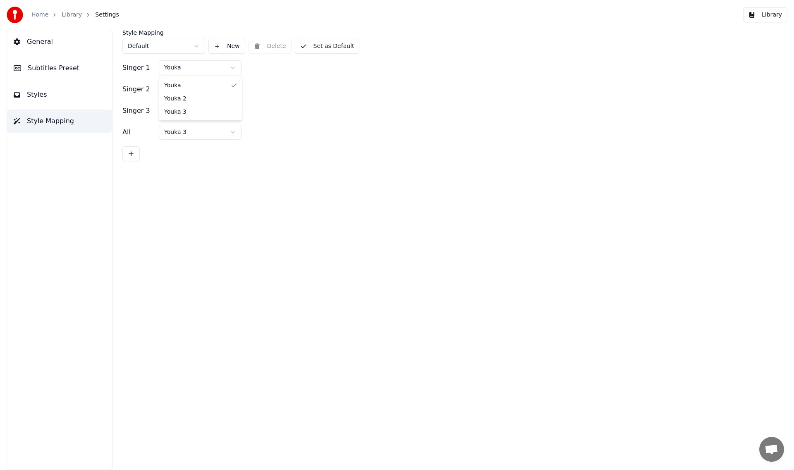
click at [186, 73] on html "Home Library Settings Library General Subtitles Preset Styles Style Mapping Sty…" at bounding box center [397, 235] width 794 height 470
click at [194, 68] on html "Home Library Settings Library General Subtitles Preset Styles Style Mapping Sty…" at bounding box center [397, 235] width 794 height 470
click at [189, 46] on html "Home Library Settings Library General Subtitles Preset Styles Style Mapping Sty…" at bounding box center [397, 235] width 794 height 470
